Goal: Task Accomplishment & Management: Manage account settings

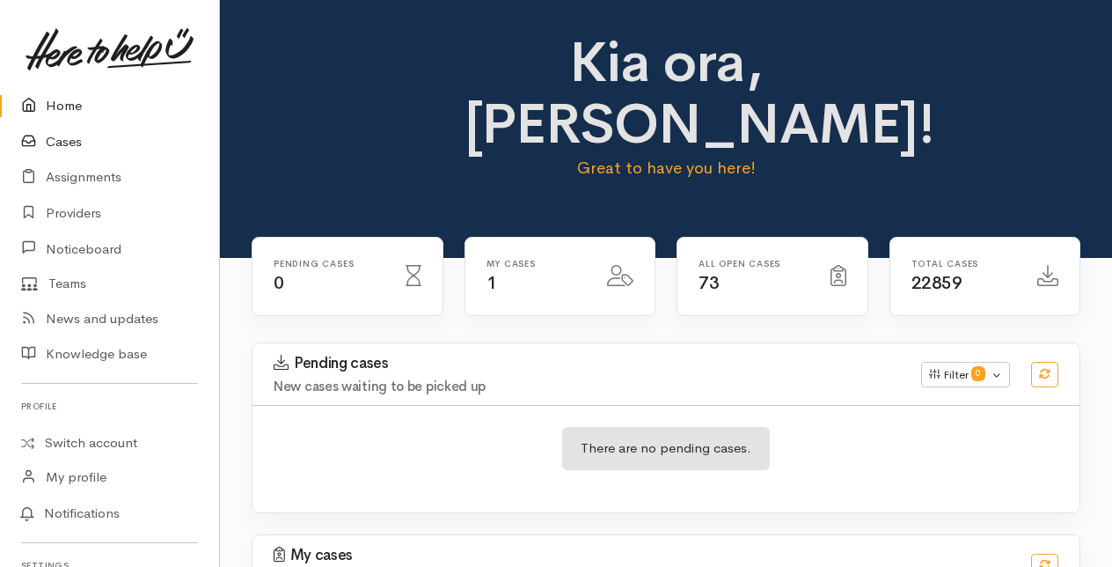
click at [73, 136] on link "Cases" at bounding box center [109, 142] width 219 height 36
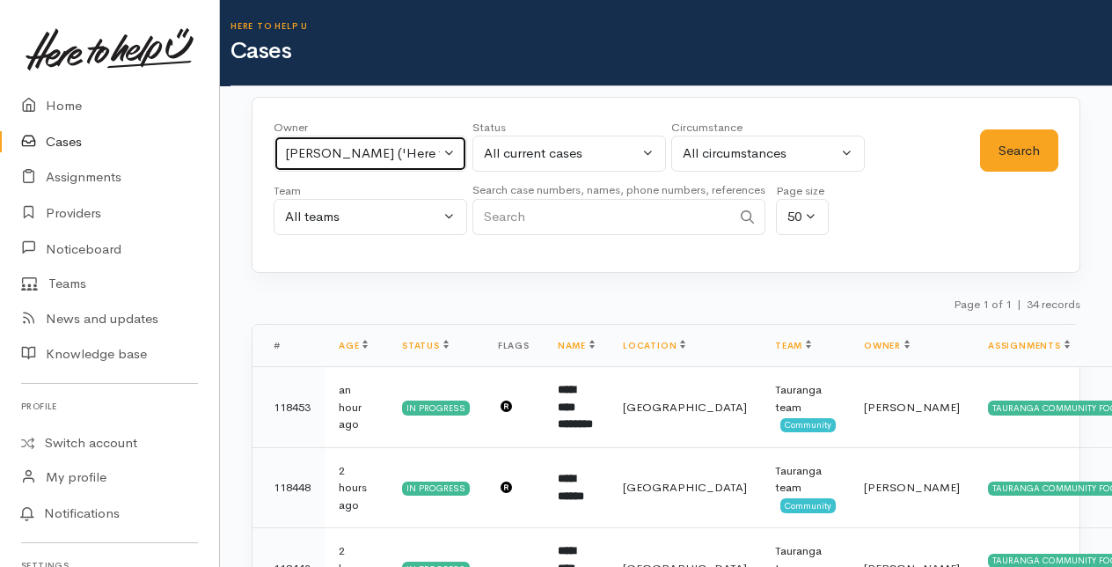
click at [449, 148] on button "[PERSON_NAME] ('Here to help u')" at bounding box center [371, 154] width 194 height 36
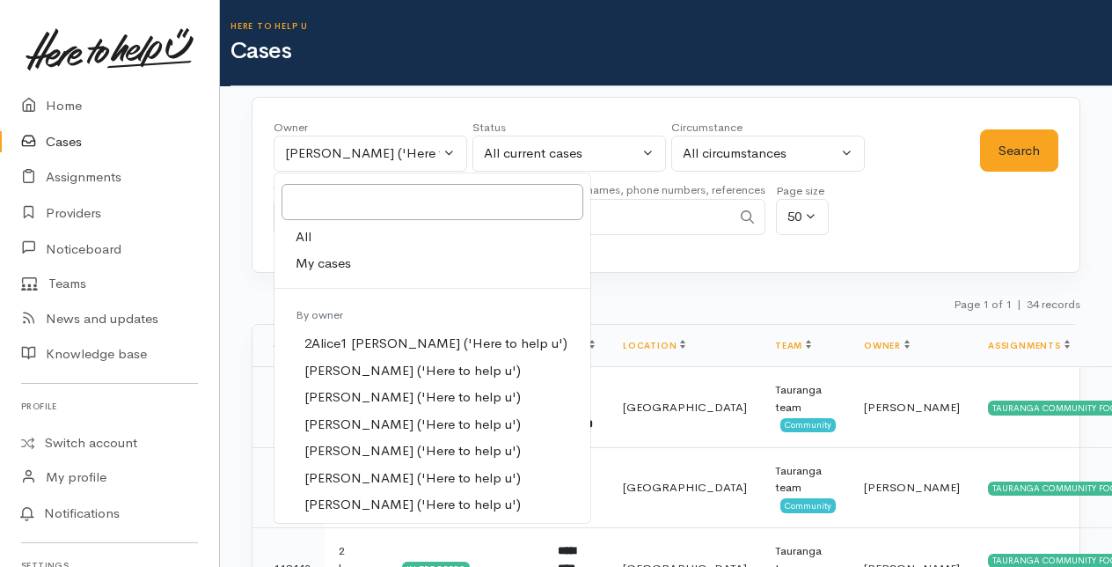
click at [321, 266] on span "My cases" at bounding box center [323, 263] width 55 height 20
select select "205"
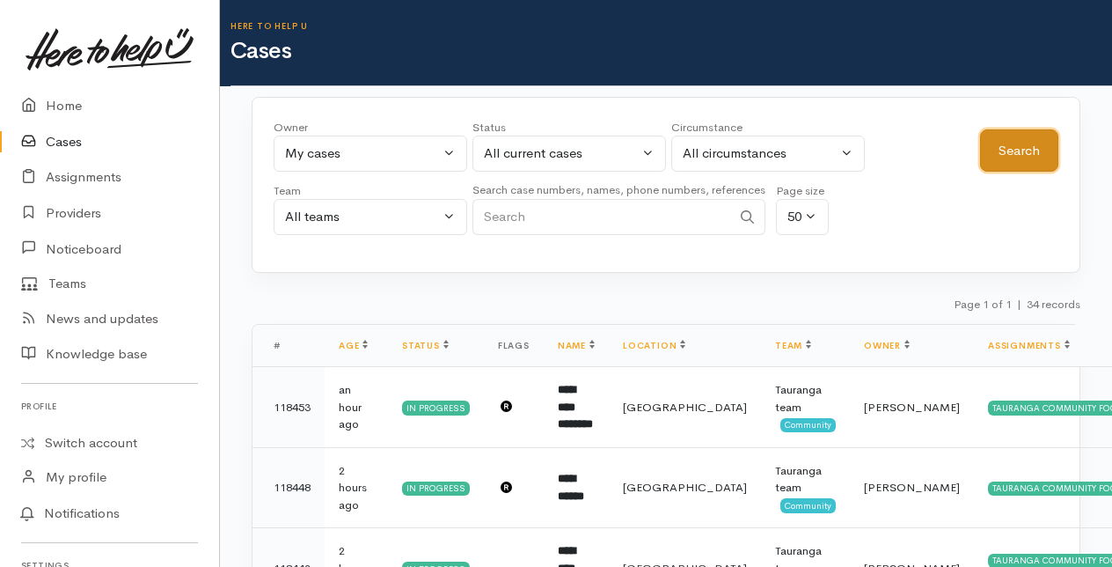
click at [1051, 155] on button "Search" at bounding box center [1019, 150] width 78 height 43
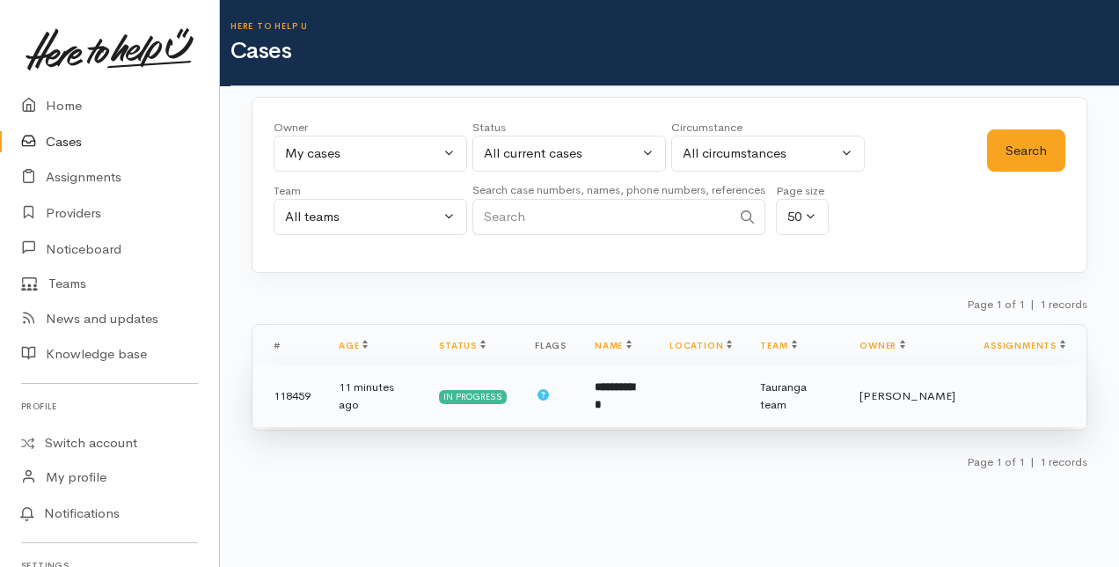
click at [598, 382] on td "**********" at bounding box center [618, 395] width 75 height 63
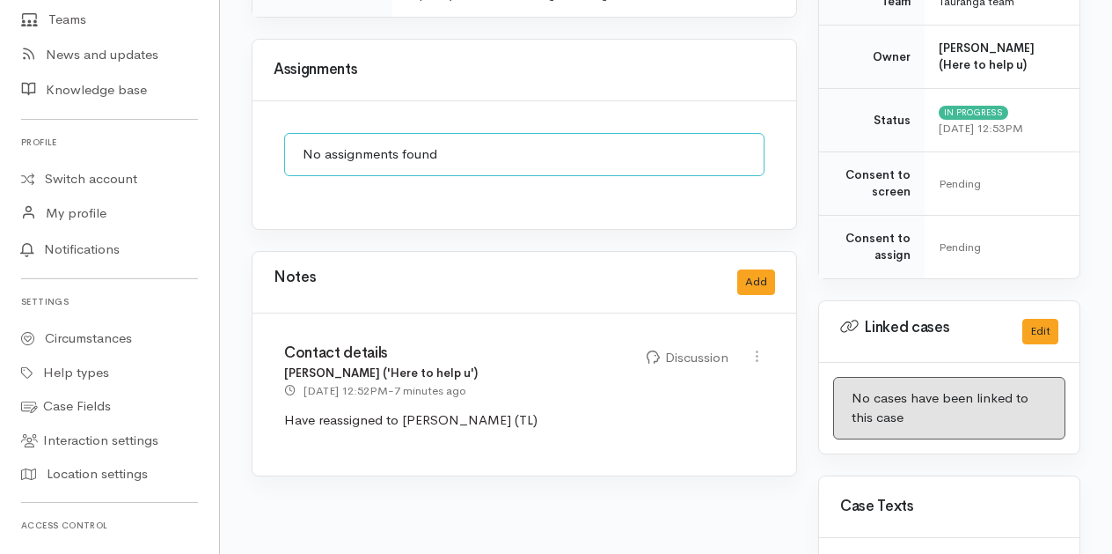
scroll to position [616, 0]
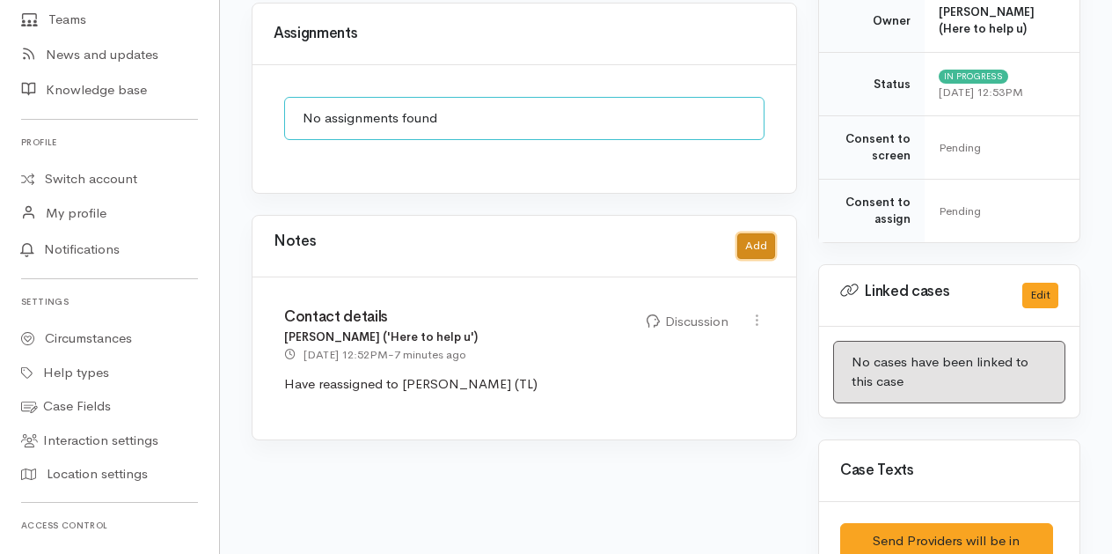
click at [767, 236] on button "Add" at bounding box center [756, 246] width 38 height 26
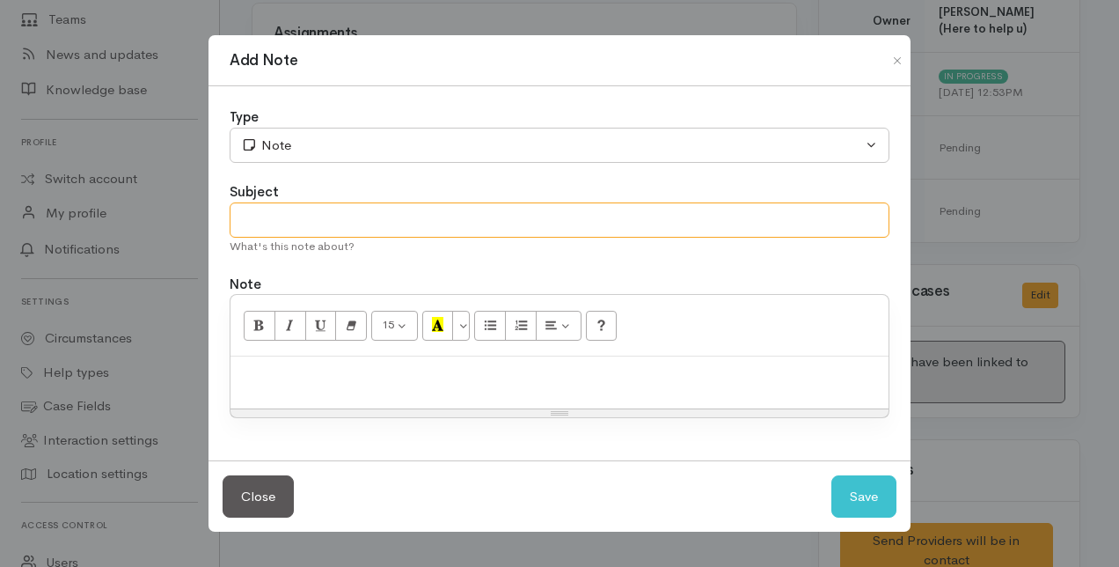
click at [283, 218] on input "text" at bounding box center [560, 220] width 660 height 36
type input "Follow up"
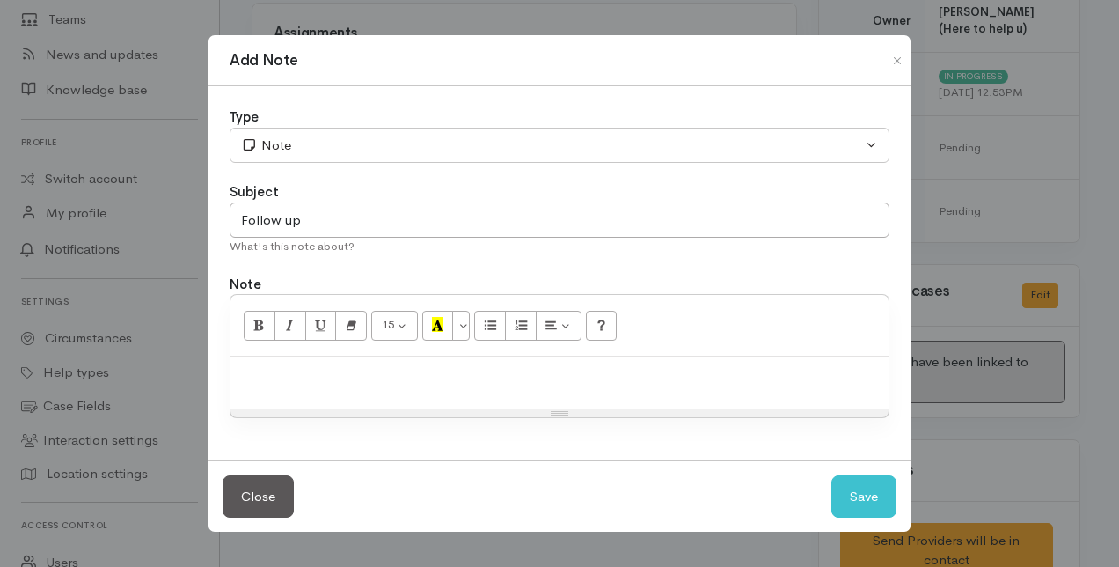
click at [272, 371] on p at bounding box center [559, 375] width 641 height 20
click at [882, 500] on button "Save" at bounding box center [864, 496] width 65 height 43
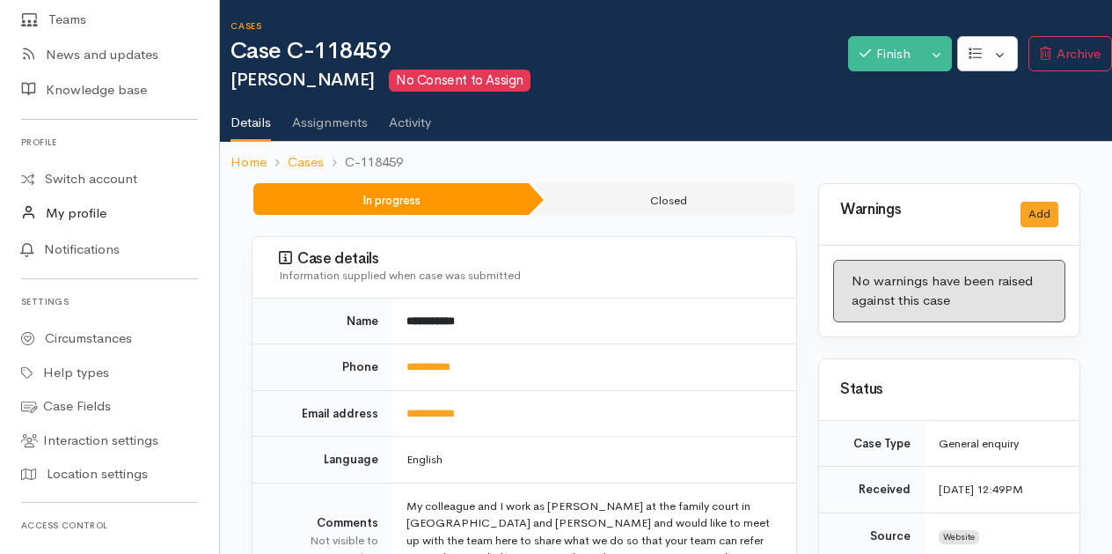
scroll to position [0, 0]
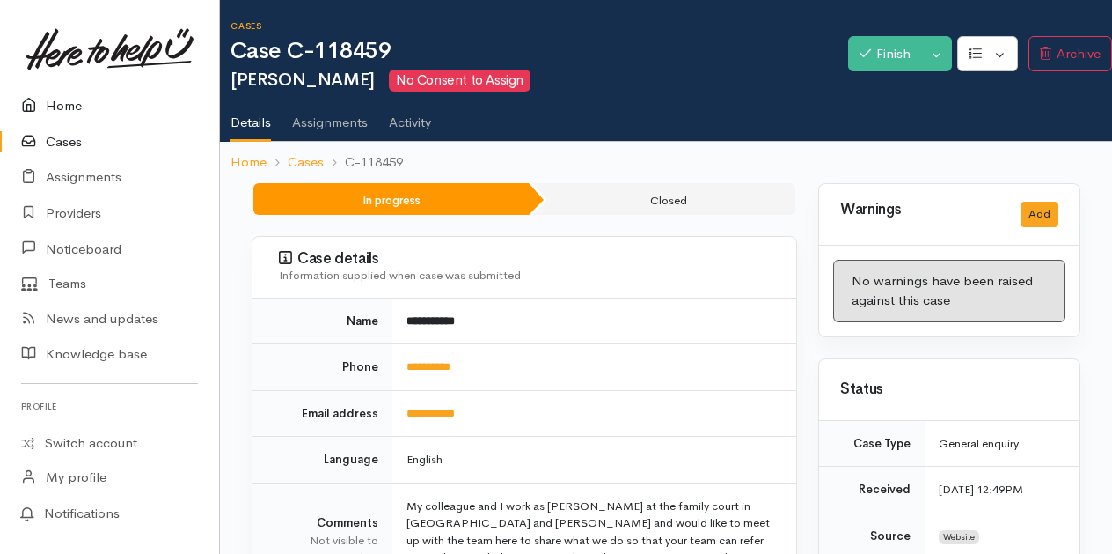
drag, startPoint x: 77, startPoint y: 102, endPoint x: 87, endPoint y: 105, distance: 10.9
click at [77, 102] on link "Home" at bounding box center [109, 106] width 219 height 36
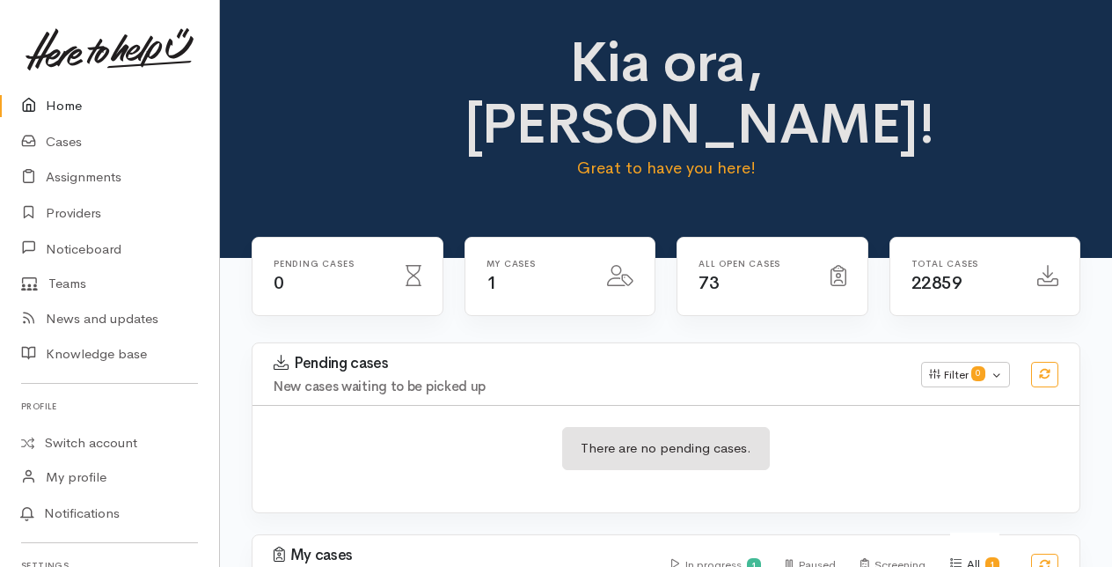
click at [83, 107] on link "Home" at bounding box center [109, 106] width 219 height 36
click at [67, 141] on link "Cases" at bounding box center [109, 142] width 219 height 36
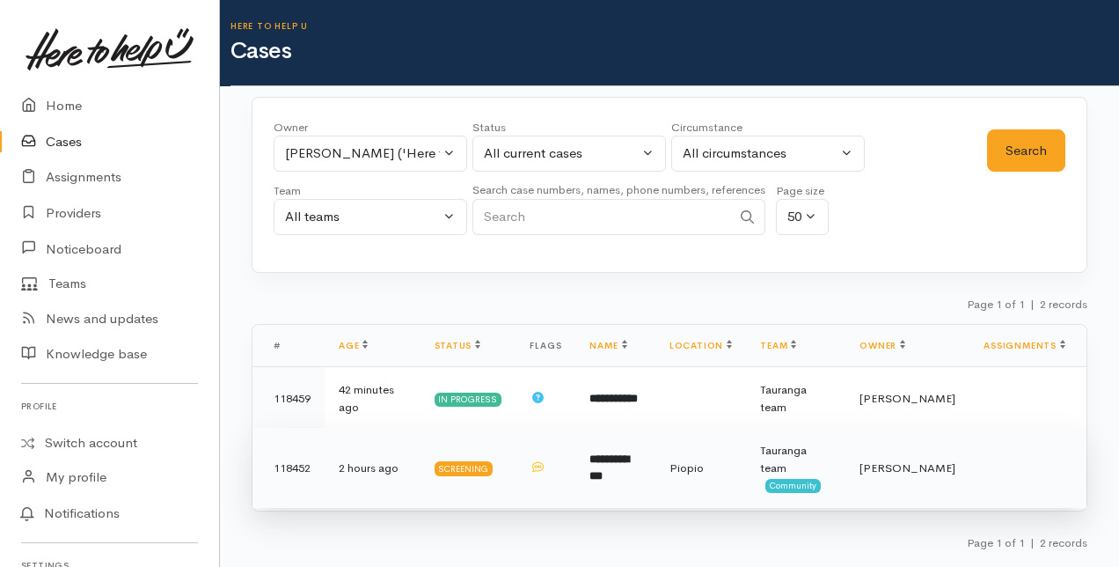
click at [620, 463] on b "**********" at bounding box center [610, 467] width 40 height 29
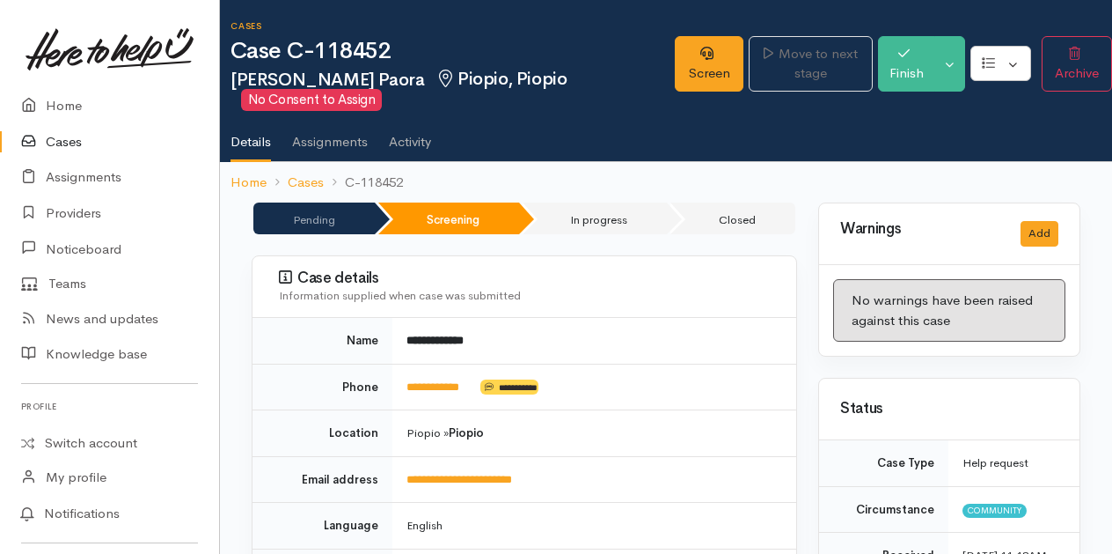
click at [76, 144] on link "Cases" at bounding box center [109, 142] width 219 height 36
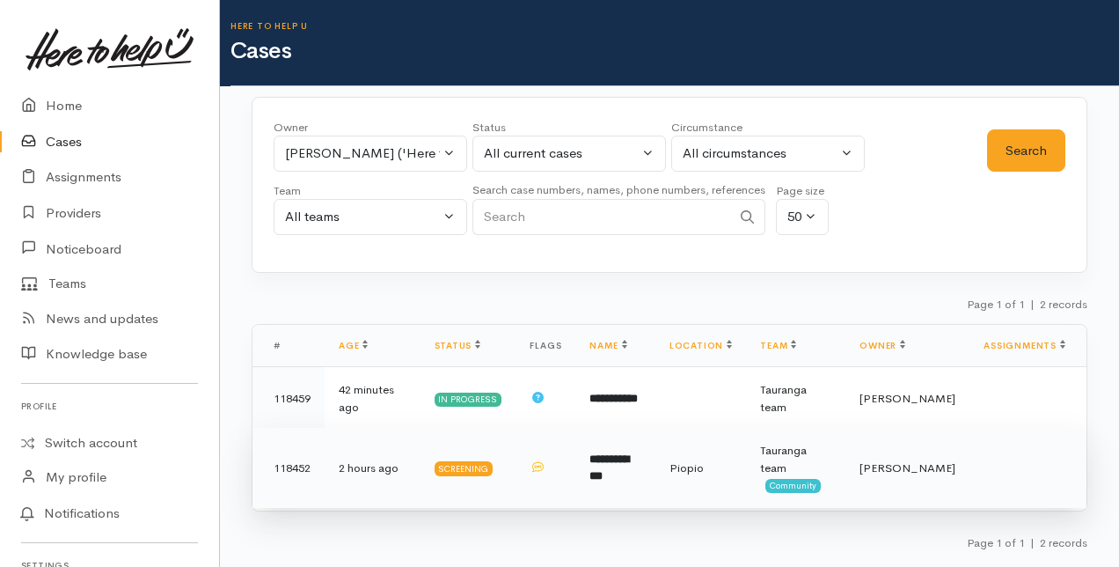
click at [614, 462] on b "**********" at bounding box center [610, 467] width 40 height 29
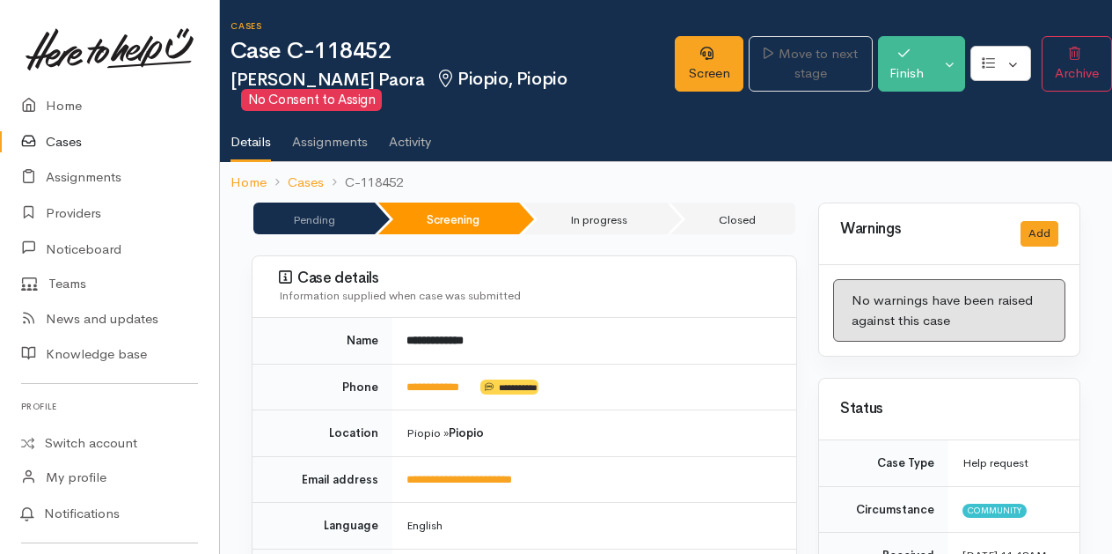
click at [56, 144] on link "Cases" at bounding box center [109, 142] width 219 height 36
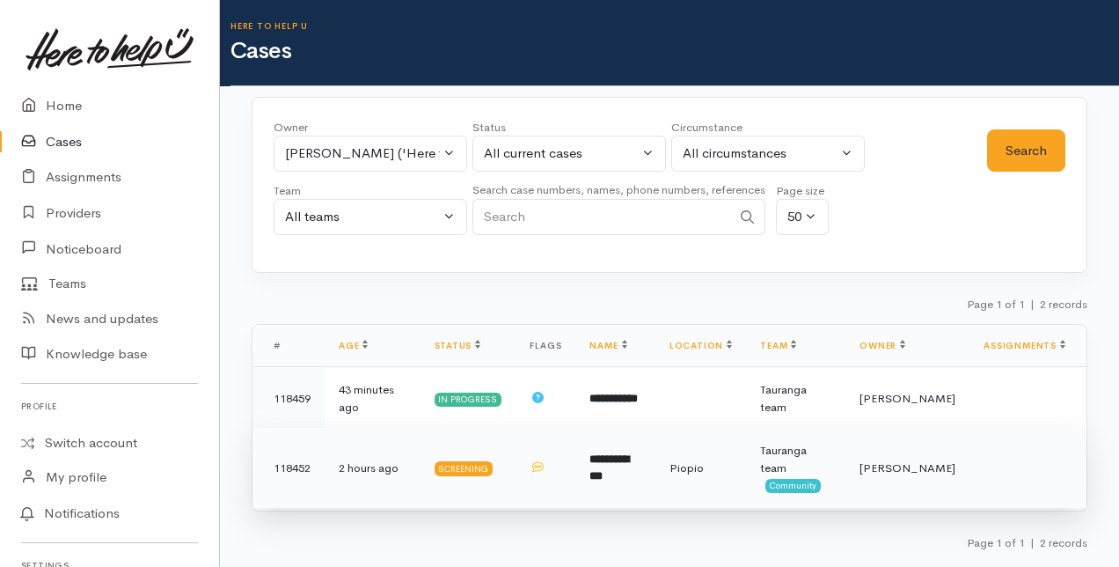
click at [608, 470] on b "**********" at bounding box center [610, 467] width 40 height 29
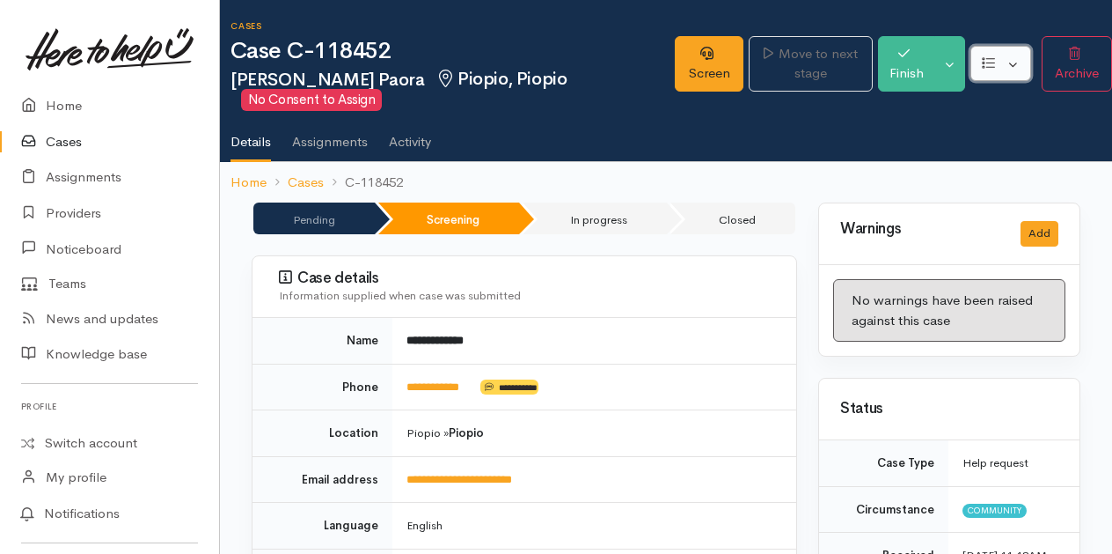
click at [1011, 63] on button "button" at bounding box center [1001, 64] width 61 height 36
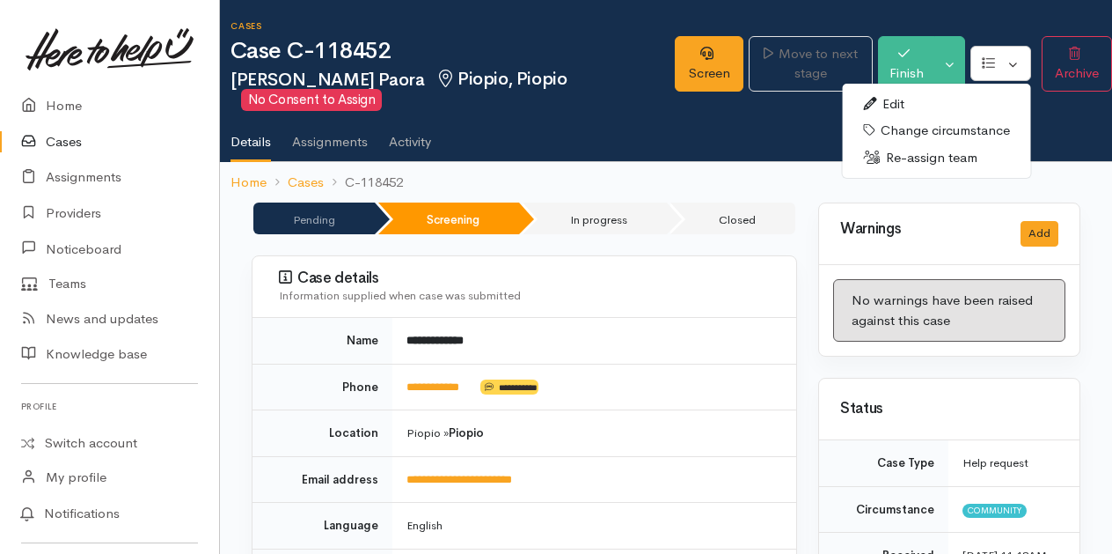
click at [916, 162] on link "Re-assign team" at bounding box center [937, 157] width 188 height 27
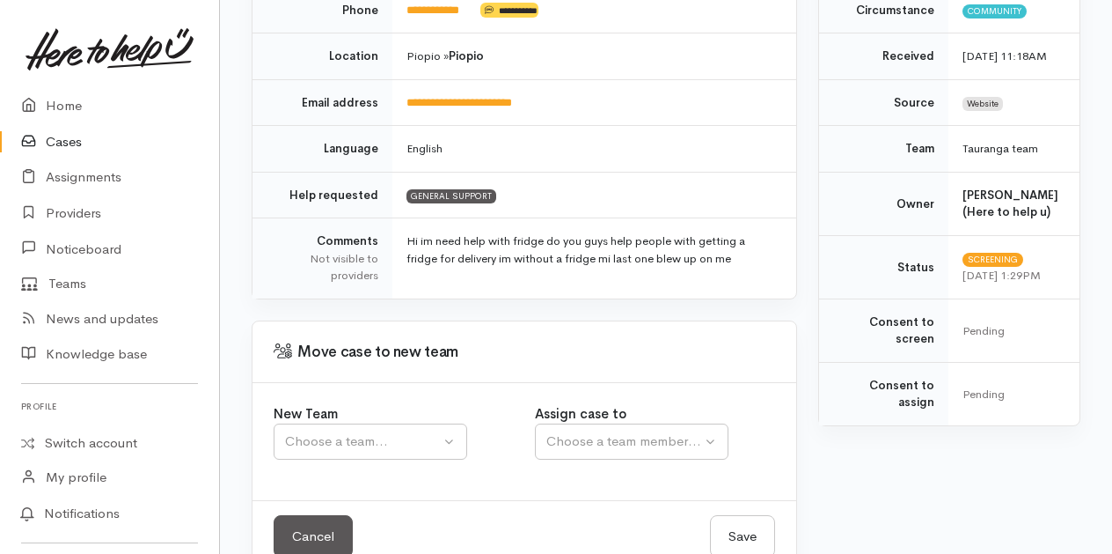
scroll to position [339, 0]
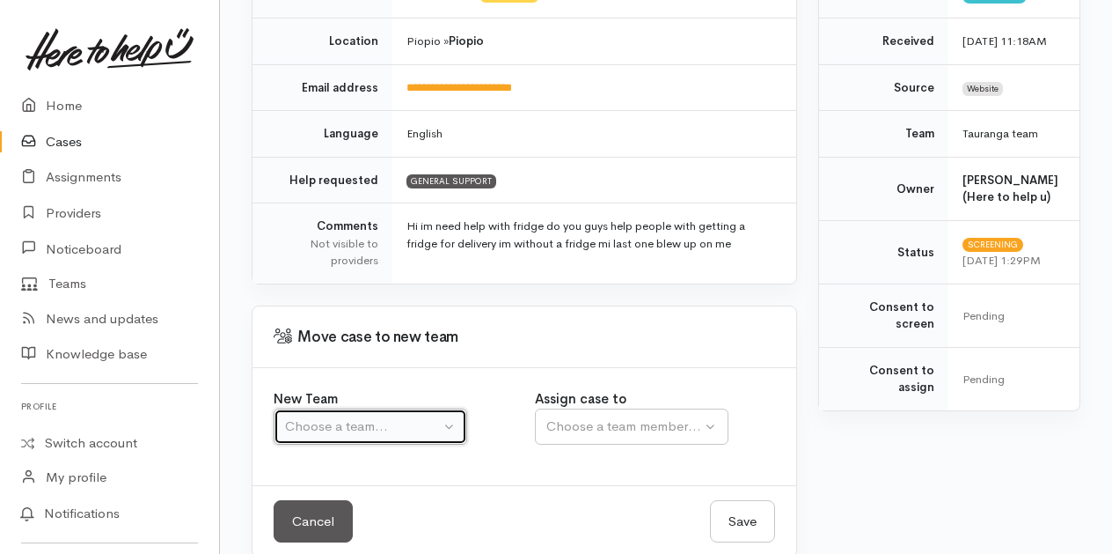
click at [448, 408] on button "Choose a team..." at bounding box center [371, 426] width 194 height 36
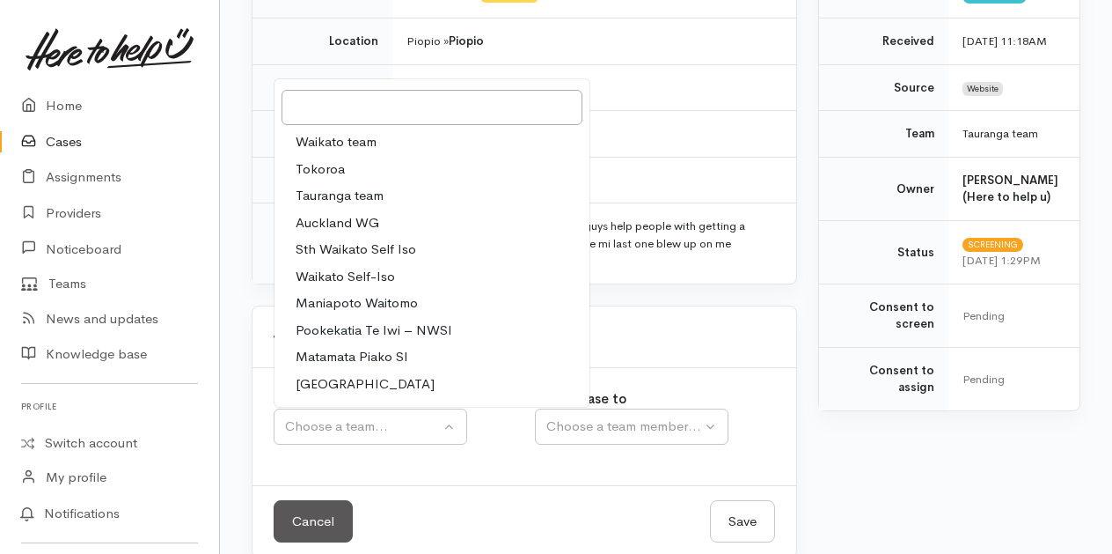
click at [321, 186] on span "Tauranga team" at bounding box center [340, 196] width 88 height 20
select select "3"
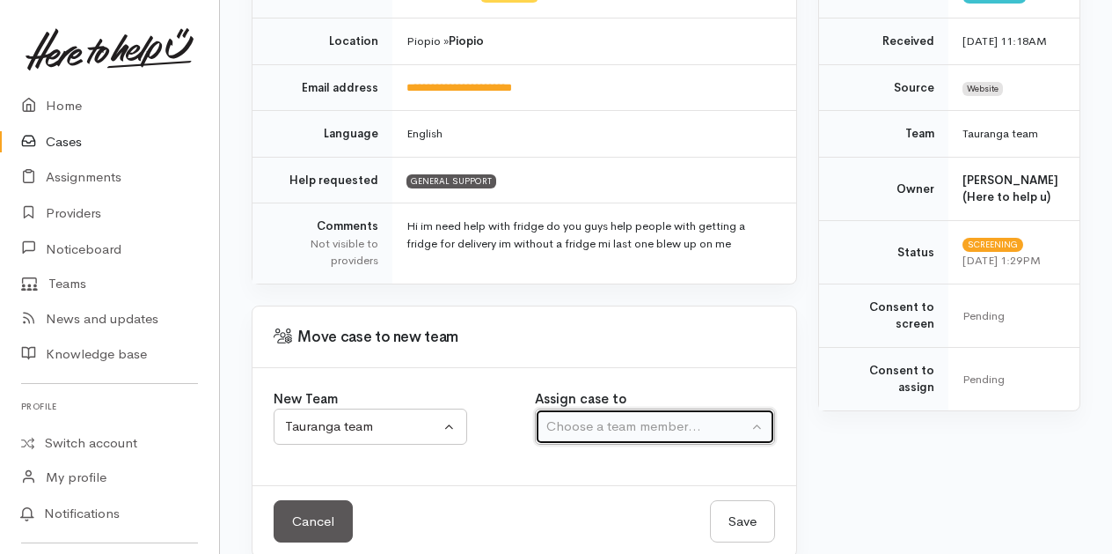
click at [759, 408] on button "Choose a team member..." at bounding box center [655, 426] width 240 height 36
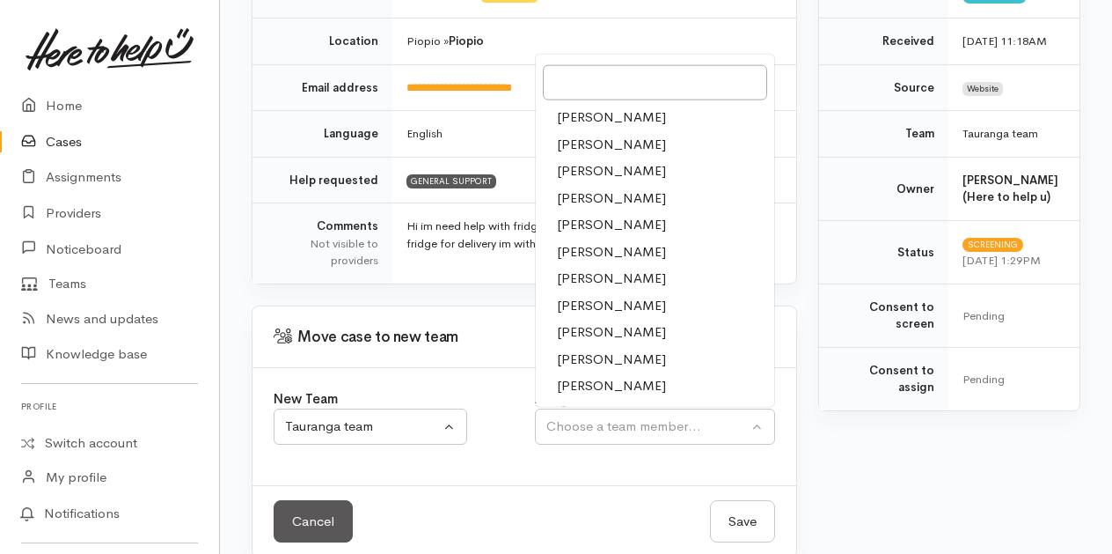
click at [574, 268] on span "Karli Morris" at bounding box center [611, 278] width 109 height 20
select select "435"
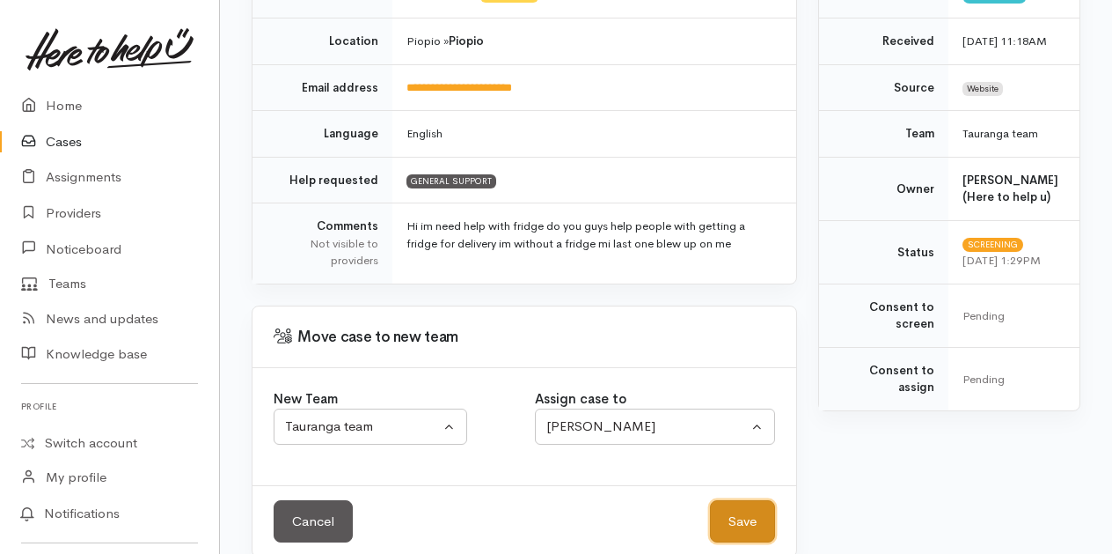
click at [745, 500] on button "Save" at bounding box center [742, 521] width 65 height 43
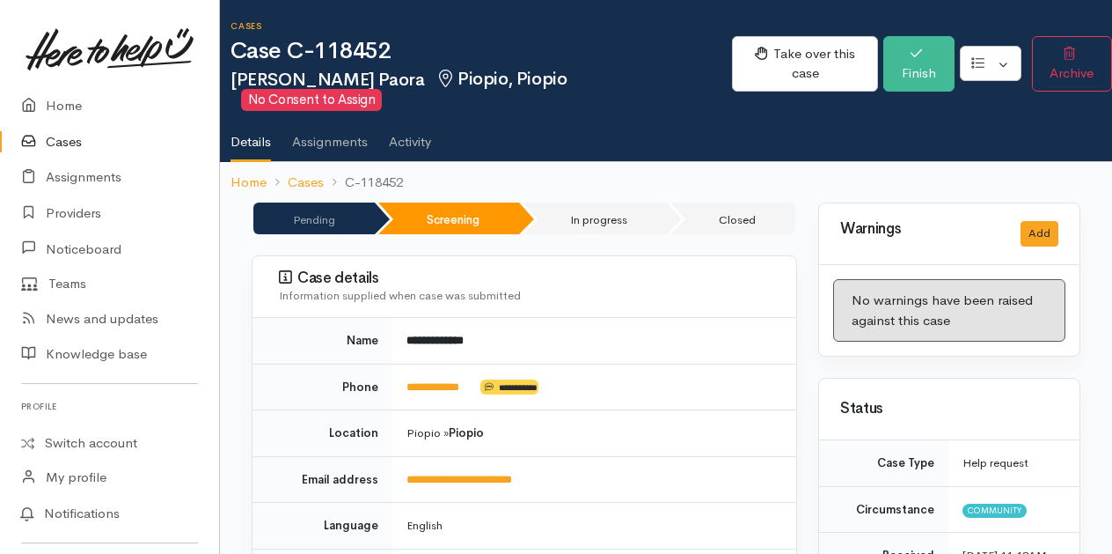
click at [60, 143] on link "Cases" at bounding box center [109, 142] width 219 height 36
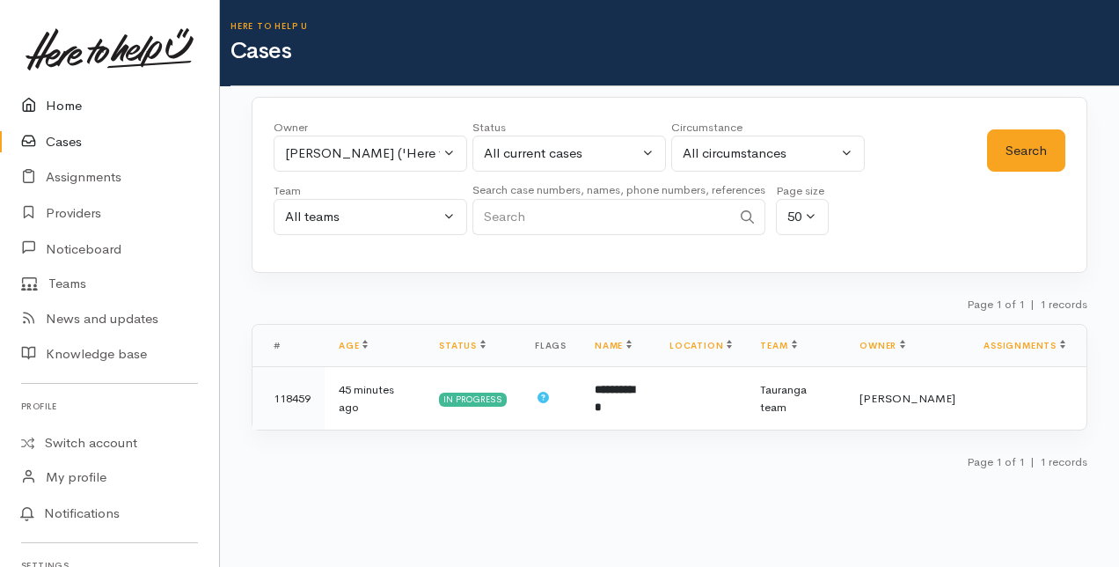
click at [67, 107] on link "Home" at bounding box center [109, 106] width 219 height 36
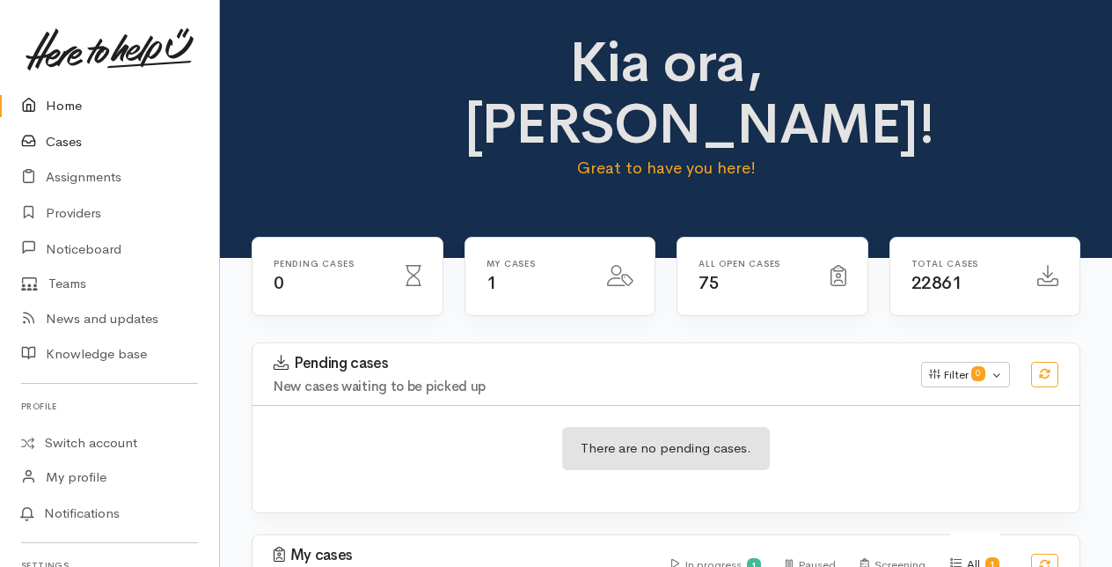
click at [60, 142] on link "Cases" at bounding box center [109, 142] width 219 height 36
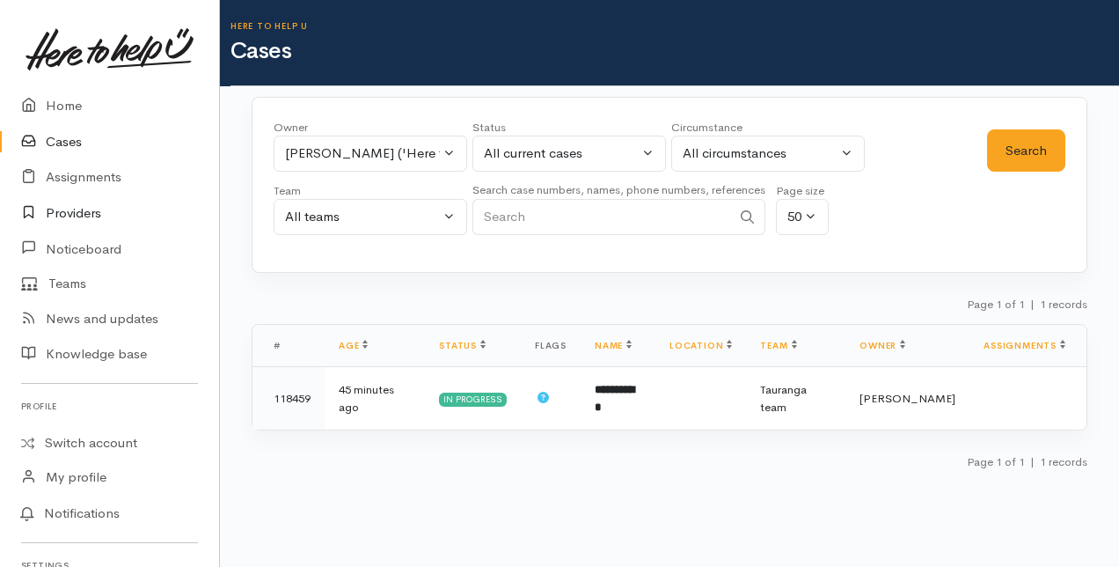
click at [67, 210] on link "Providers" at bounding box center [109, 213] width 219 height 36
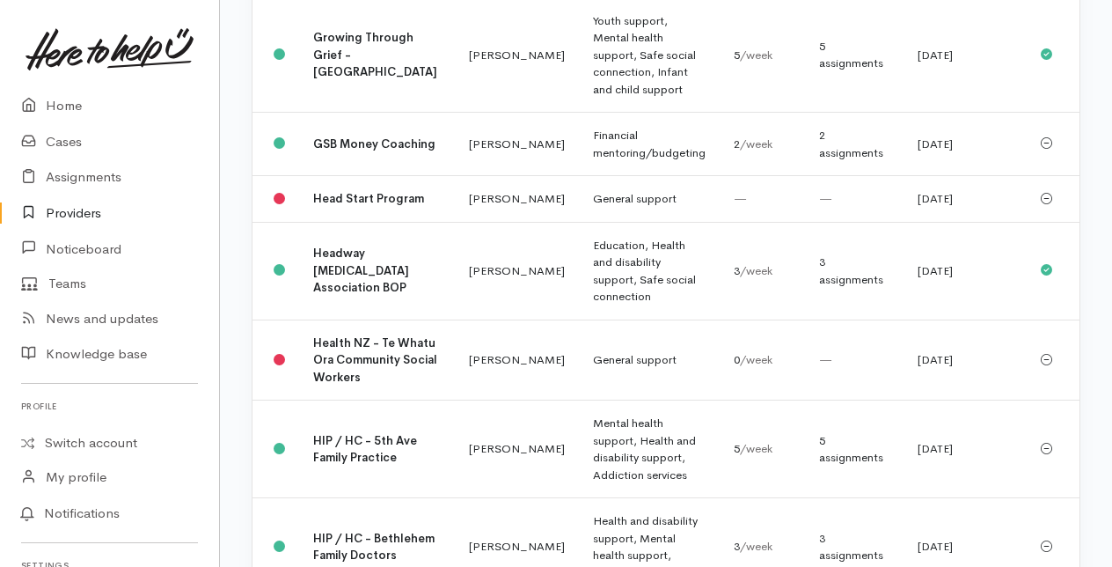
scroll to position [1320, 0]
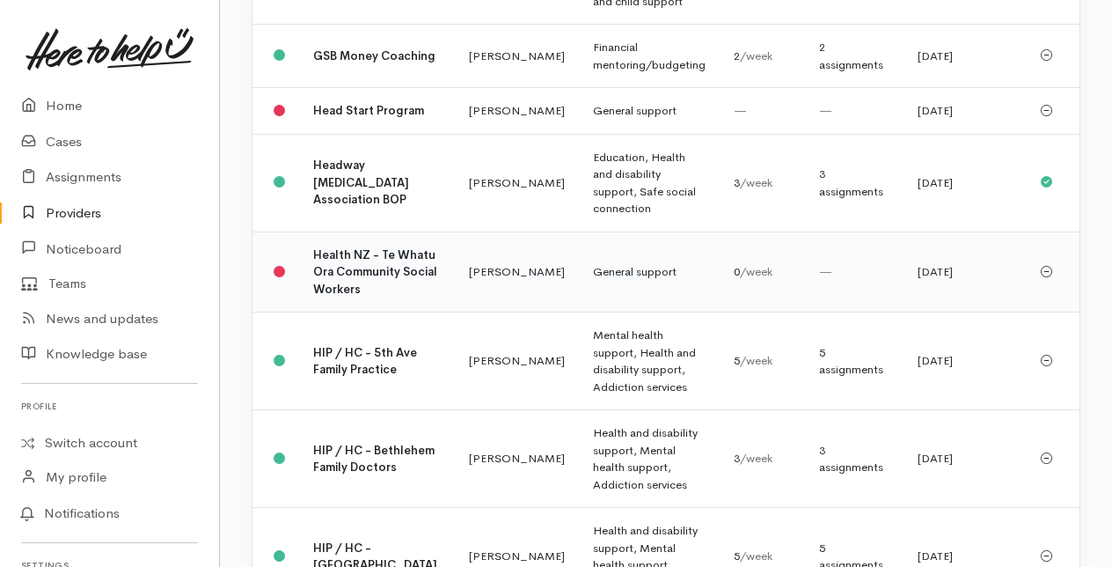
click at [356, 312] on td "Health NZ - Te Whatu Ora Community Social Workers" at bounding box center [377, 271] width 156 height 81
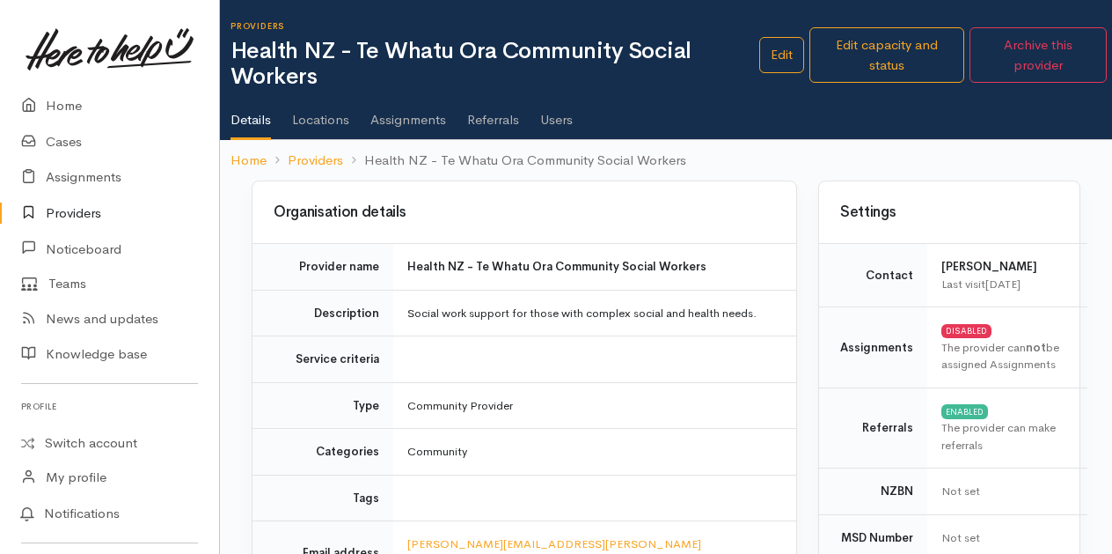
click at [501, 114] on link "Referrals" at bounding box center [493, 113] width 52 height 49
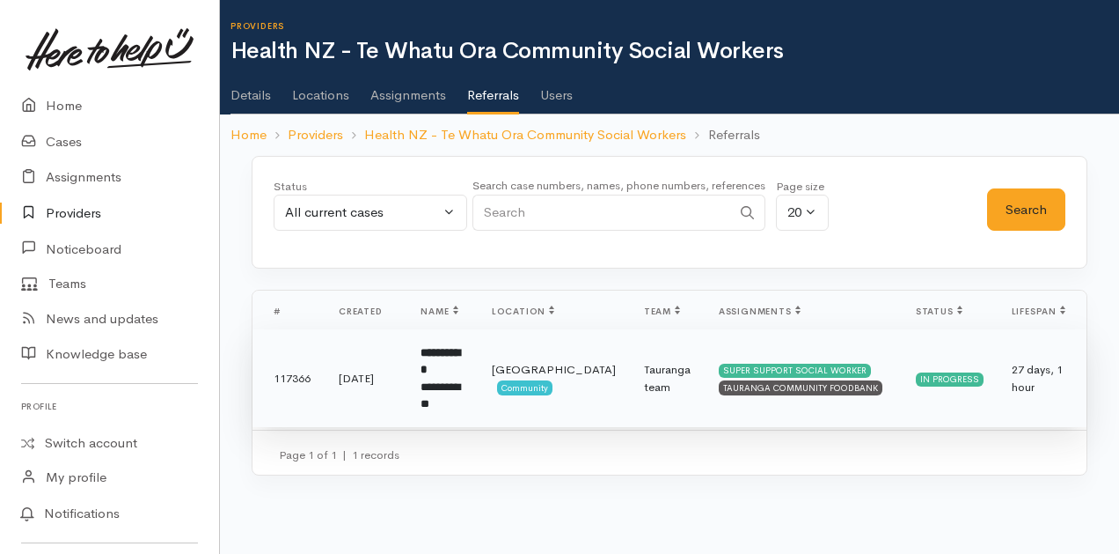
click at [460, 372] on b "**********" at bounding box center [441, 361] width 40 height 29
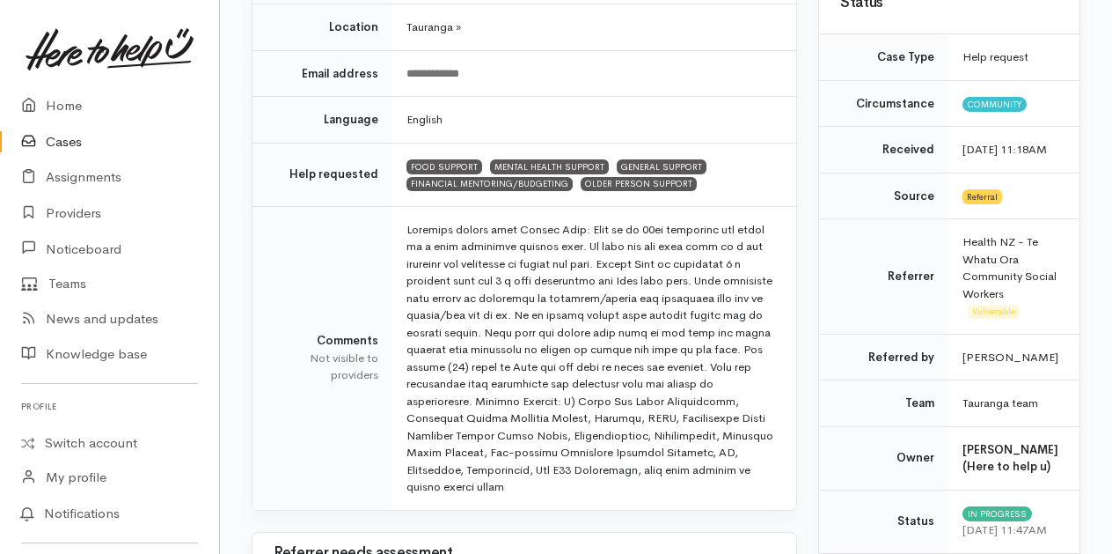
scroll to position [440, 0]
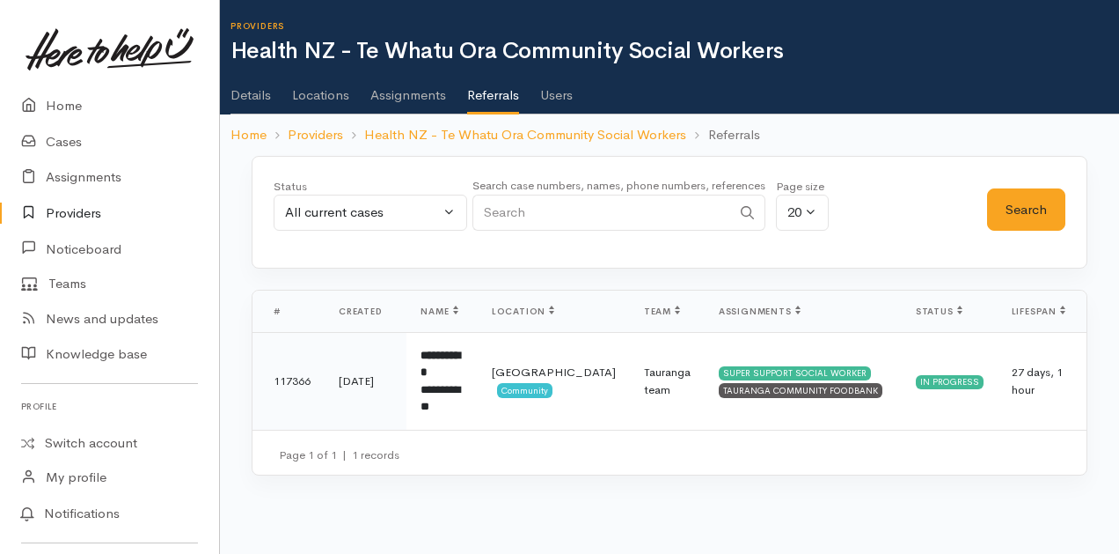
click at [555, 99] on link "Users" at bounding box center [556, 88] width 33 height 49
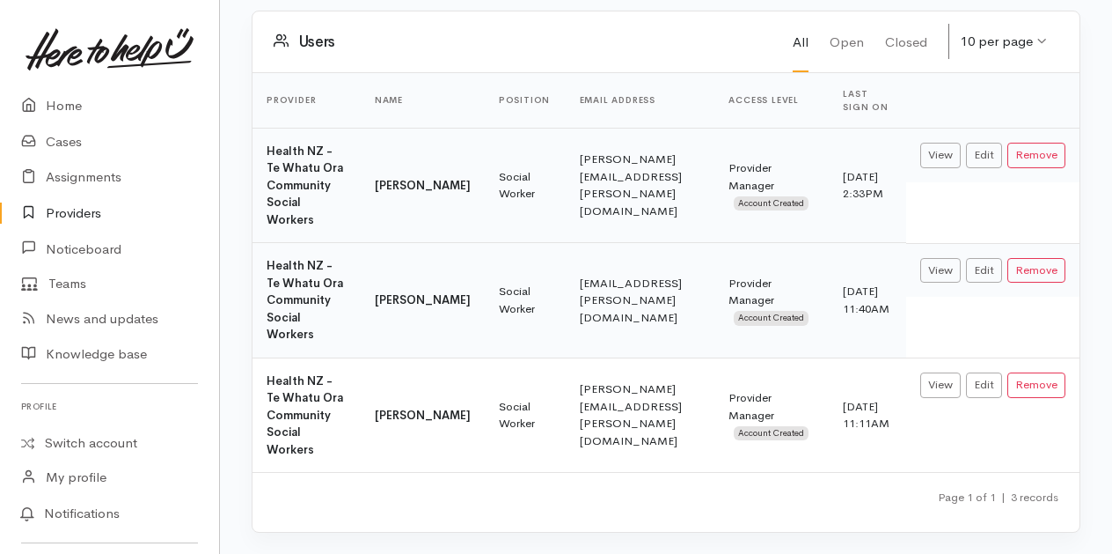
scroll to position [197, 0]
click at [76, 104] on link "Home" at bounding box center [109, 106] width 219 height 36
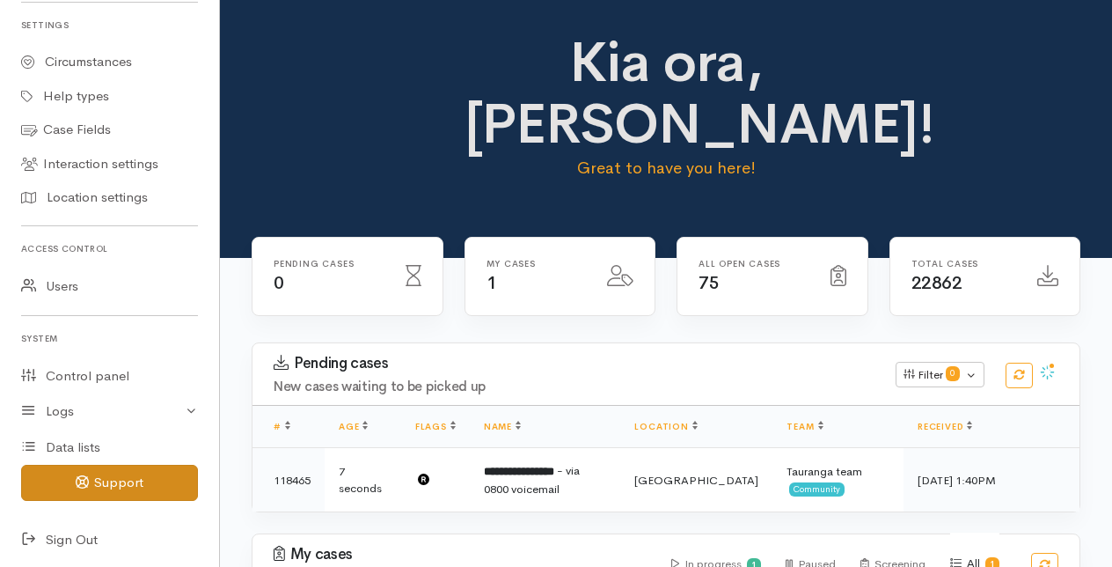
scroll to position [540, 0]
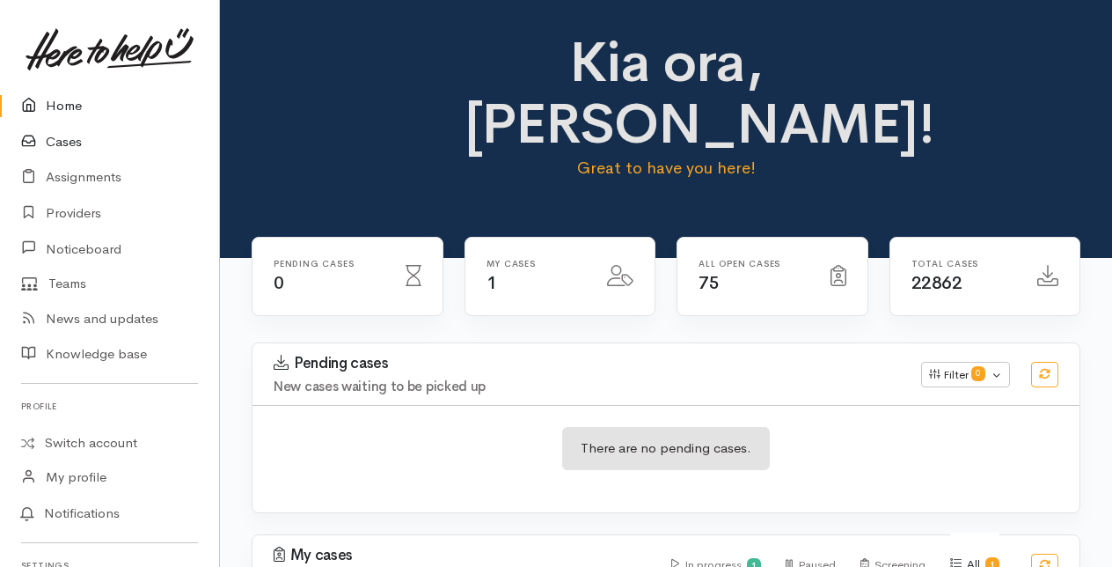
click at [59, 146] on link "Cases" at bounding box center [109, 142] width 219 height 36
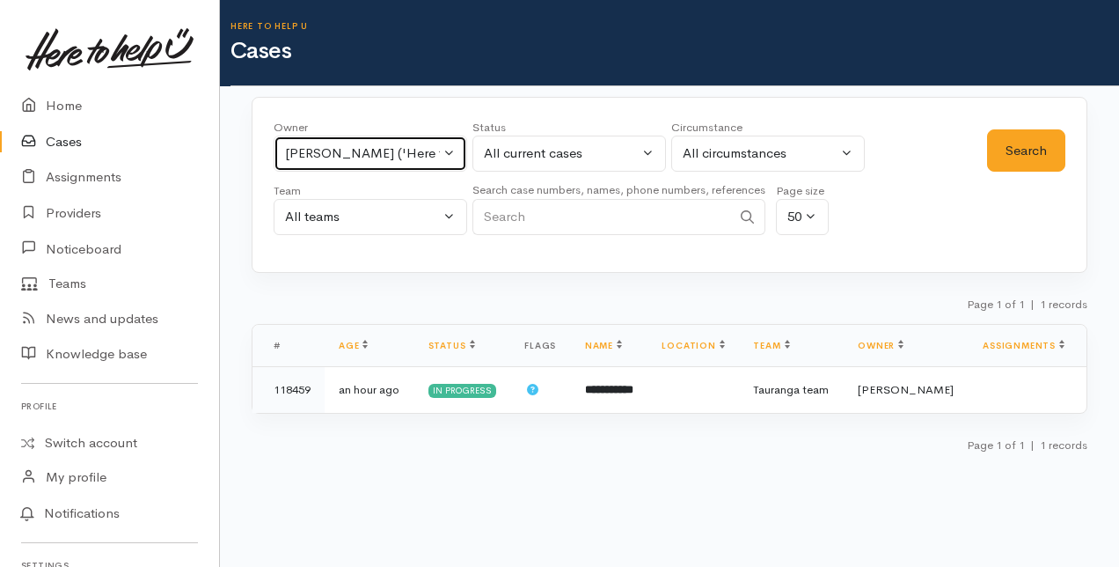
click at [451, 150] on button "Amanda Gabb ('Here to help u')" at bounding box center [371, 154] width 194 height 36
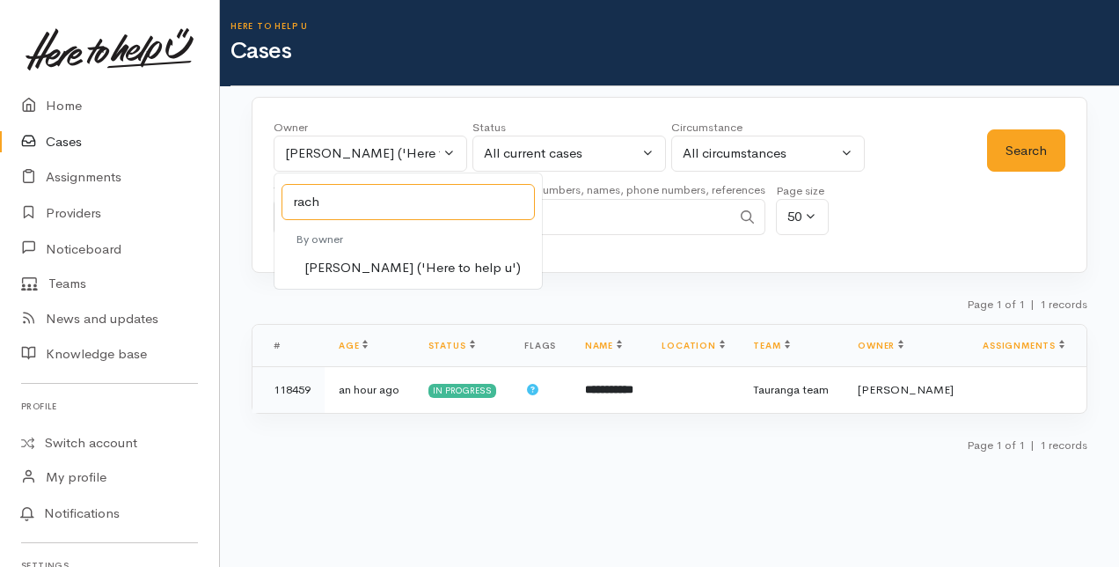
type input "rach"
click at [349, 266] on span "Rachel Proctor ('Here to help u')" at bounding box center [413, 268] width 216 height 20
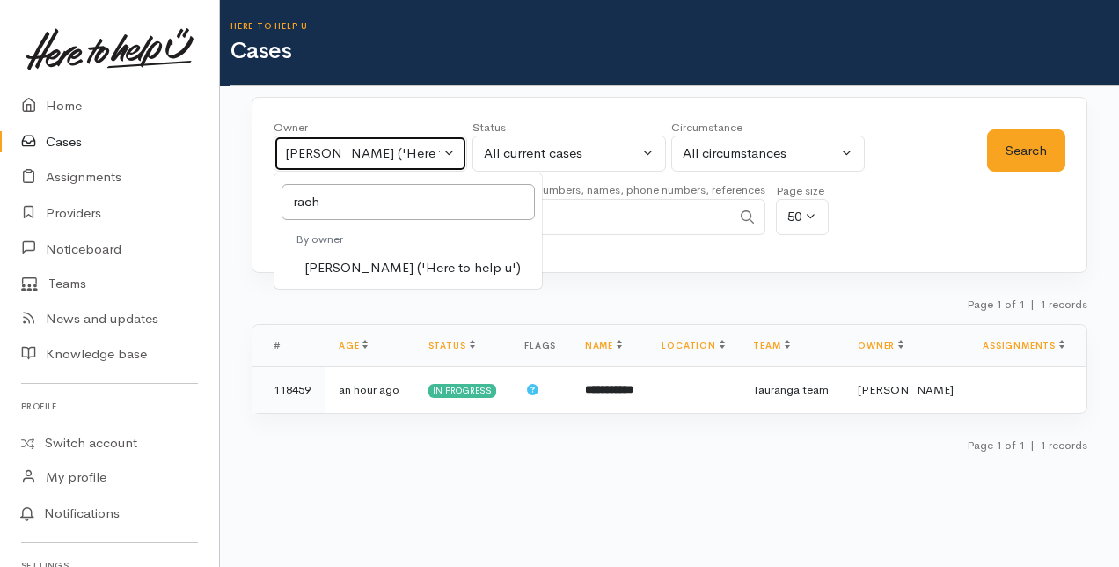
select select "1612"
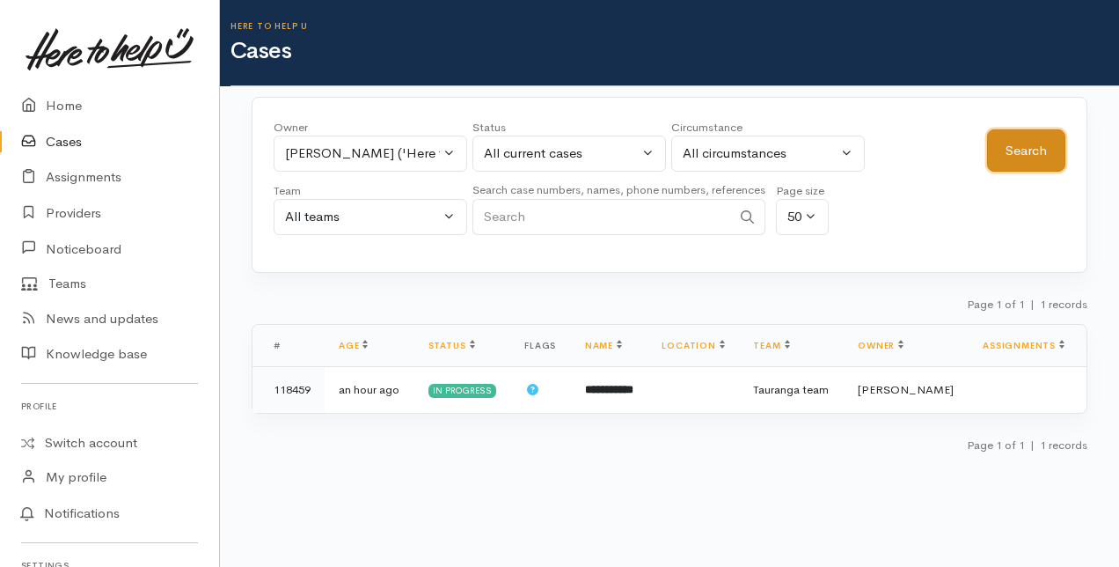
click at [1036, 143] on button "Search" at bounding box center [1026, 150] width 78 height 43
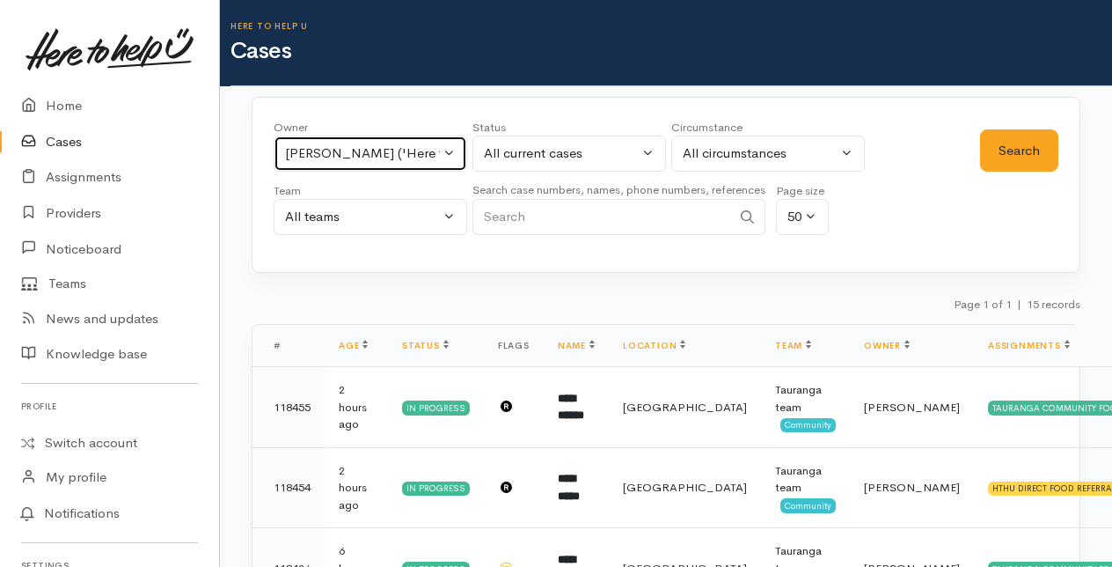
click at [451, 153] on button "Rachel Proctor ('Here to help u')" at bounding box center [371, 154] width 194 height 36
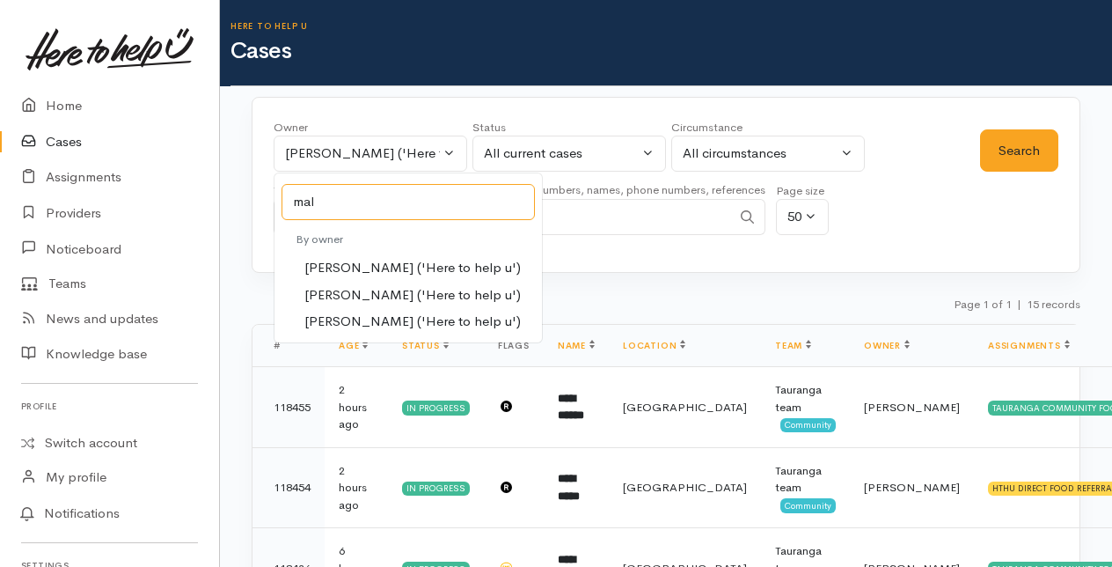
type input "mal"
click at [378, 289] on span "Malia Stowers ('Here to help u')" at bounding box center [413, 295] width 216 height 20
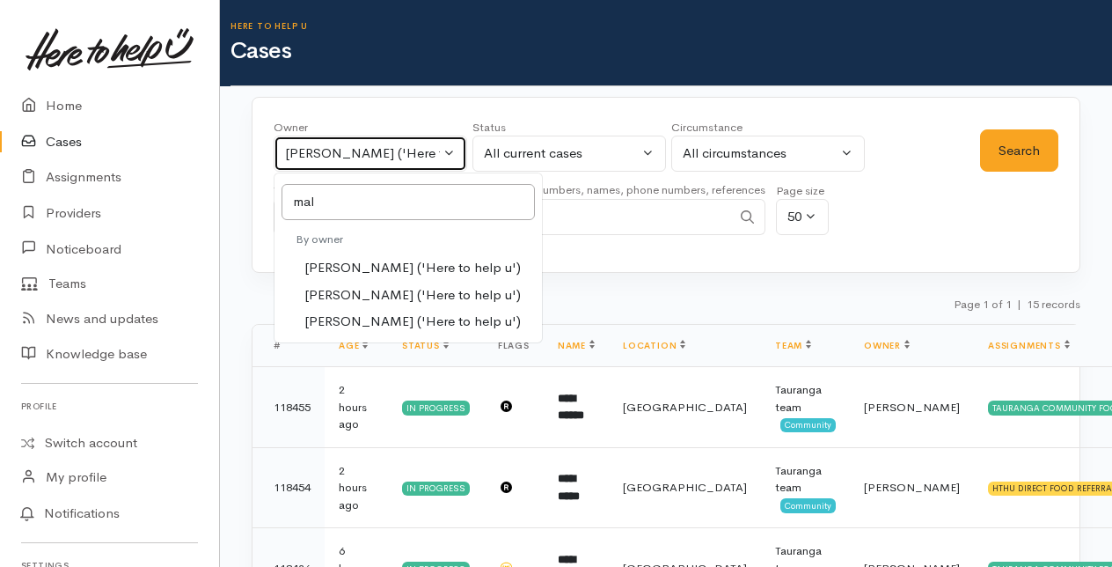
select select "1613"
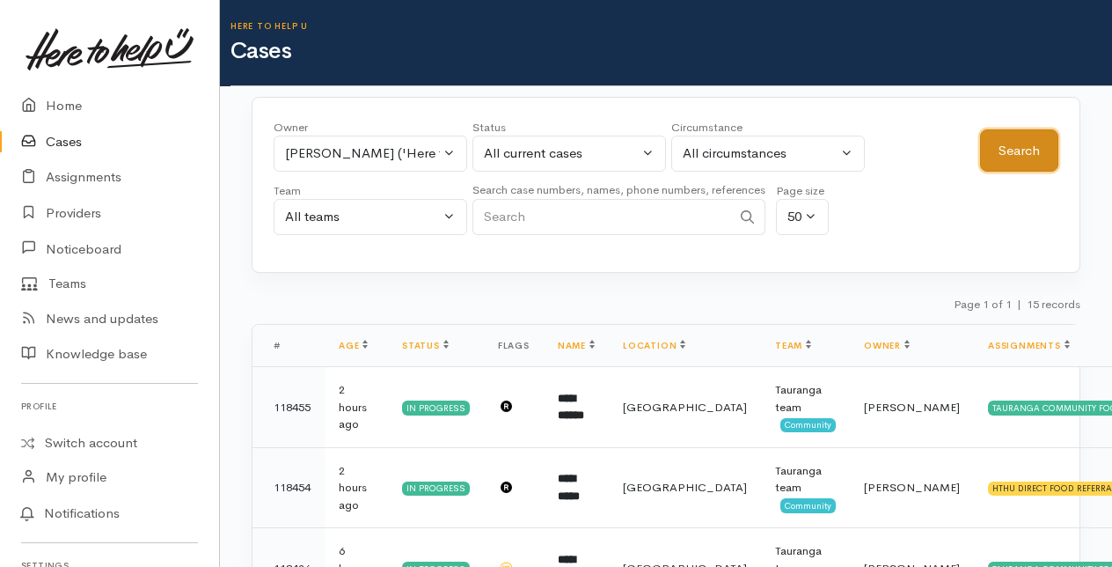
click at [998, 153] on button "Search" at bounding box center [1019, 150] width 78 height 43
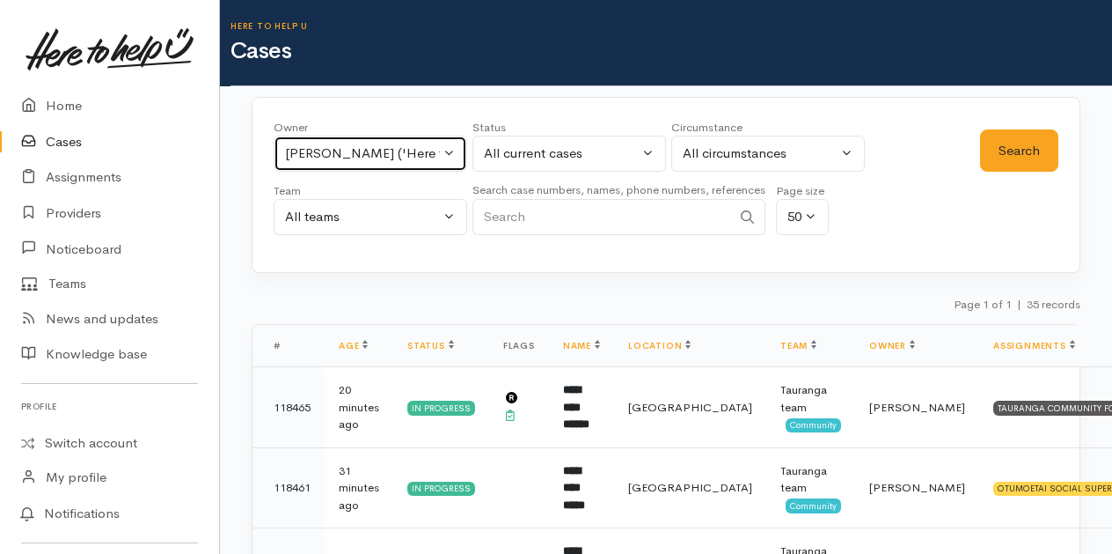
click at [453, 149] on button "Malia Stowers ('Here to help u')" at bounding box center [371, 154] width 194 height 36
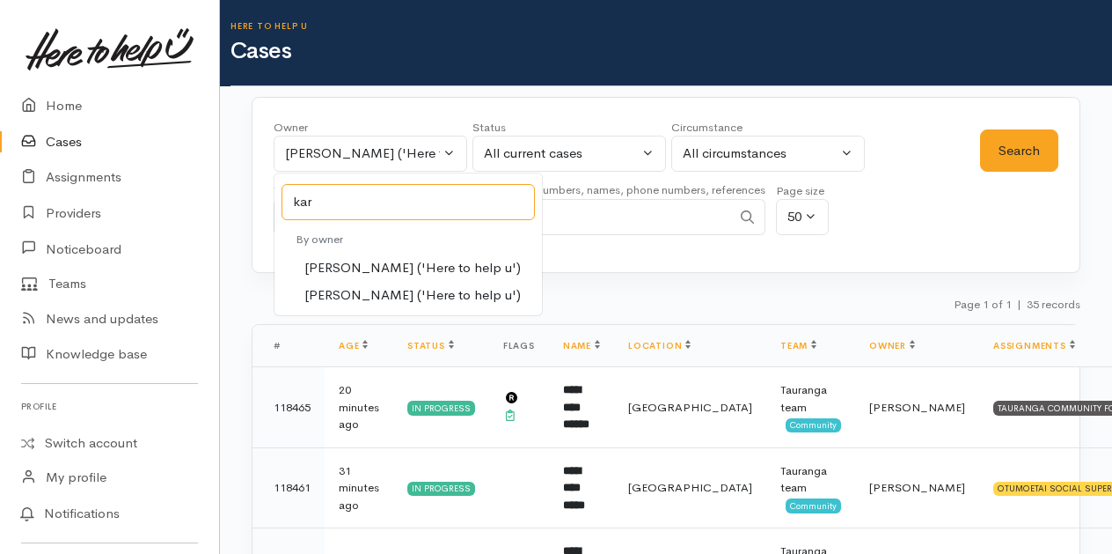
type input "kar"
click at [354, 267] on span "Karli Morris ('Here to help u')" at bounding box center [413, 268] width 216 height 20
select select "435"
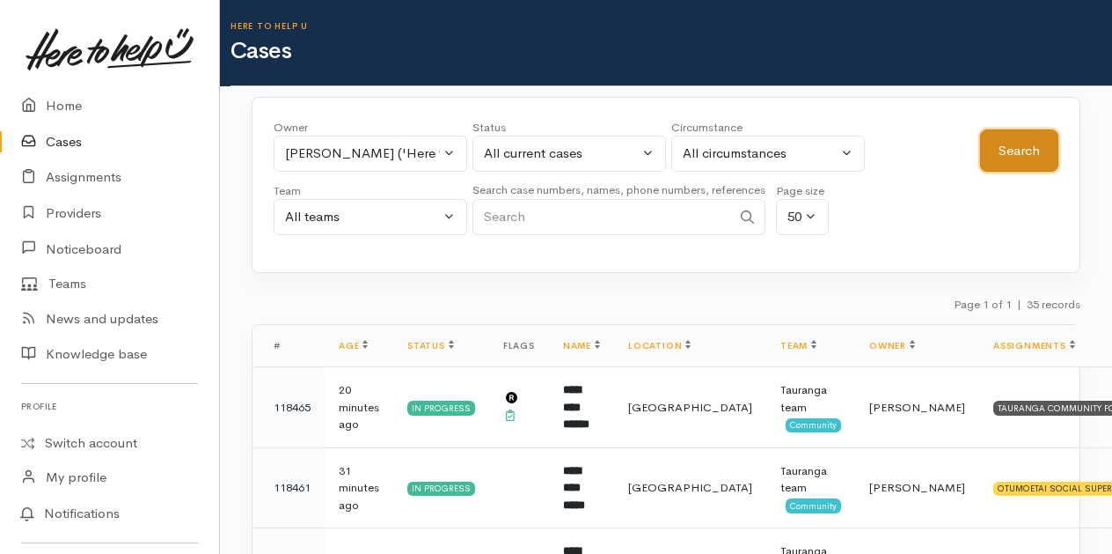
click at [1040, 146] on button "Search" at bounding box center [1019, 150] width 78 height 43
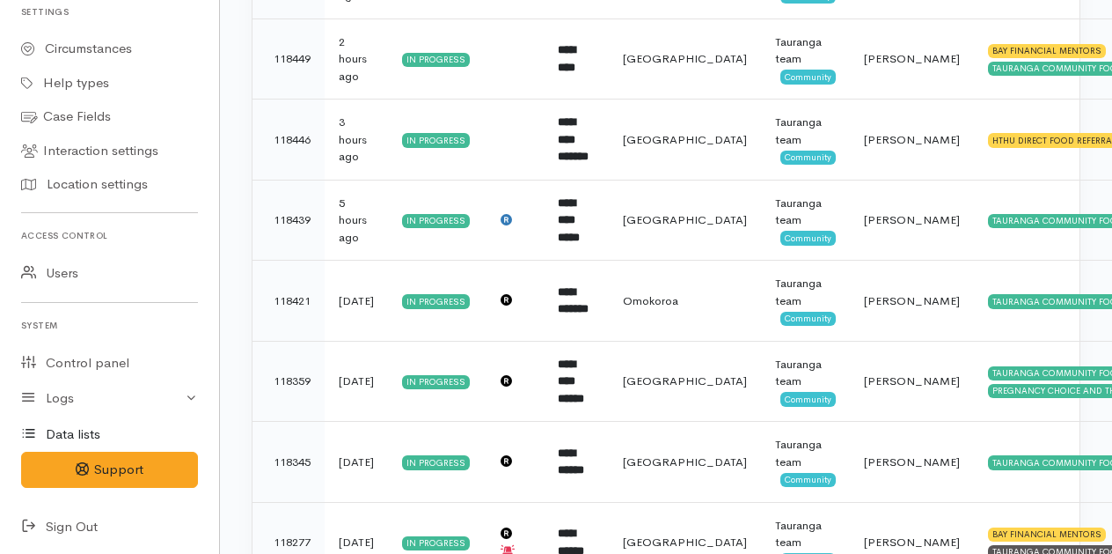
scroll to position [554, 0]
click at [26, 523] on icon at bounding box center [33, 526] width 25 height 22
